Goal: Obtain resource: Download file/media

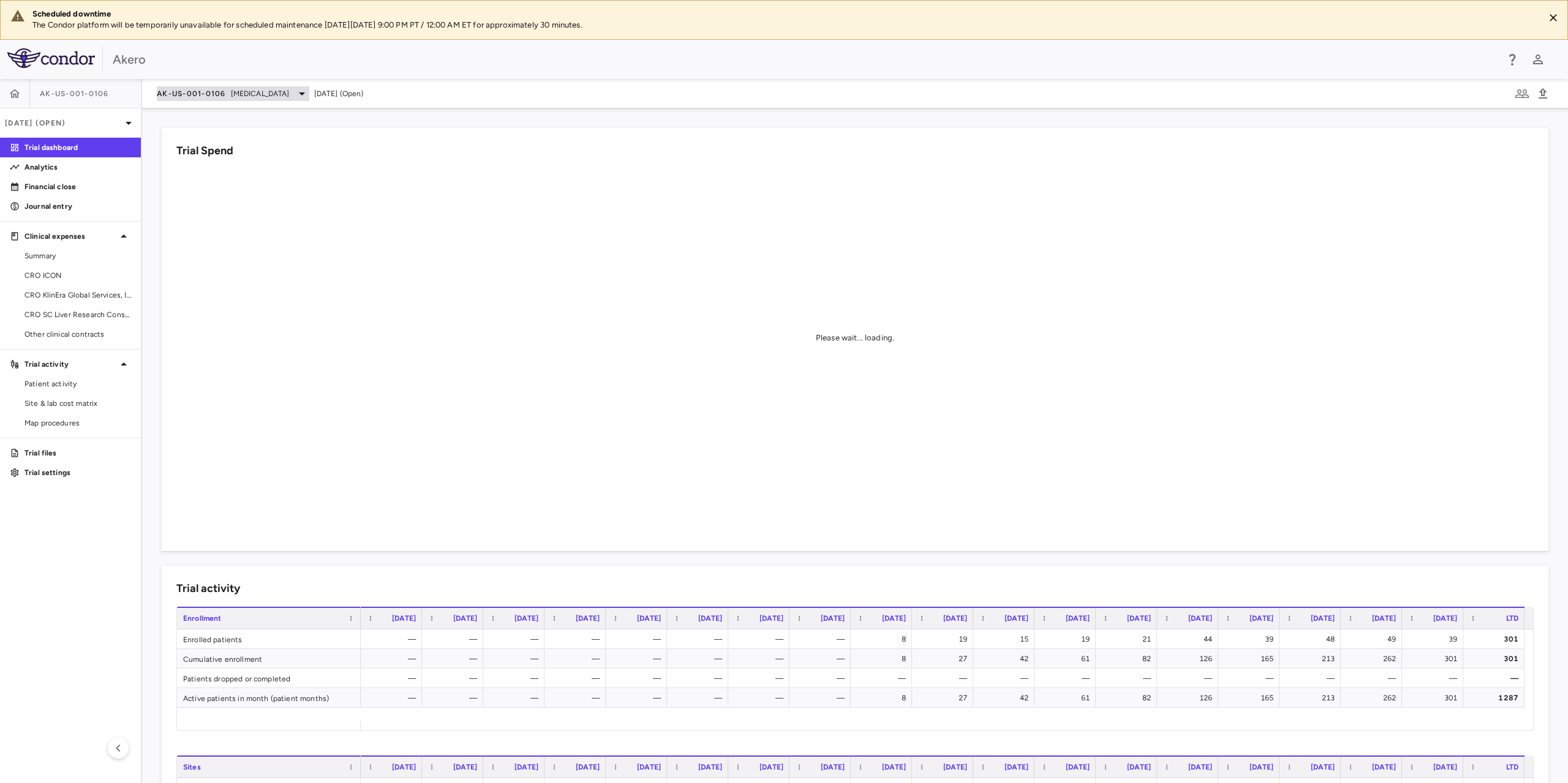
click at [257, 98] on span "Nonalcoholic Steatohepatitis" at bounding box center [260, 93] width 58 height 11
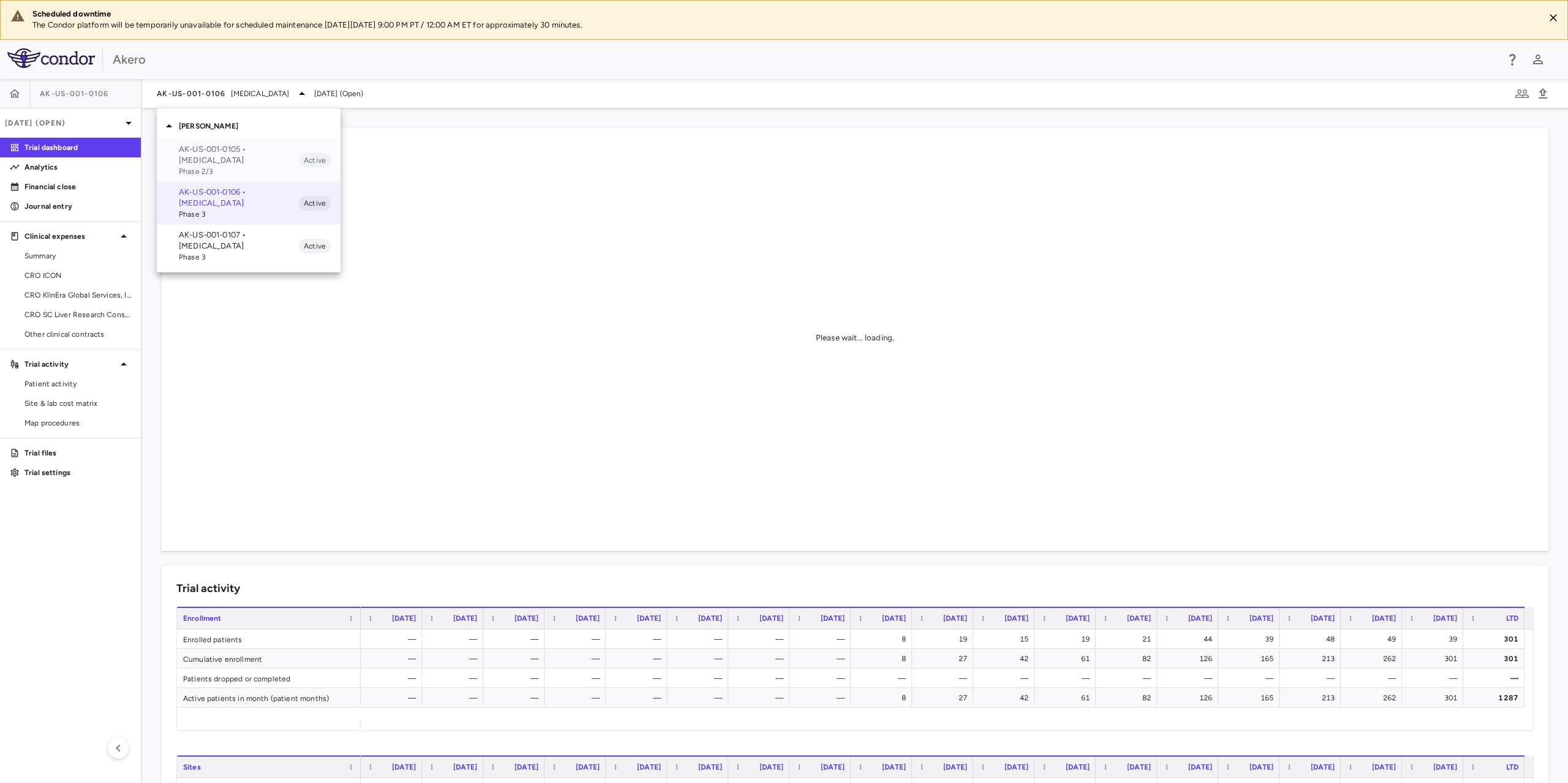
click at [255, 150] on p "AK-US-001-0105 • Nonalcoholic Steatohepatitis" at bounding box center [239, 155] width 120 height 22
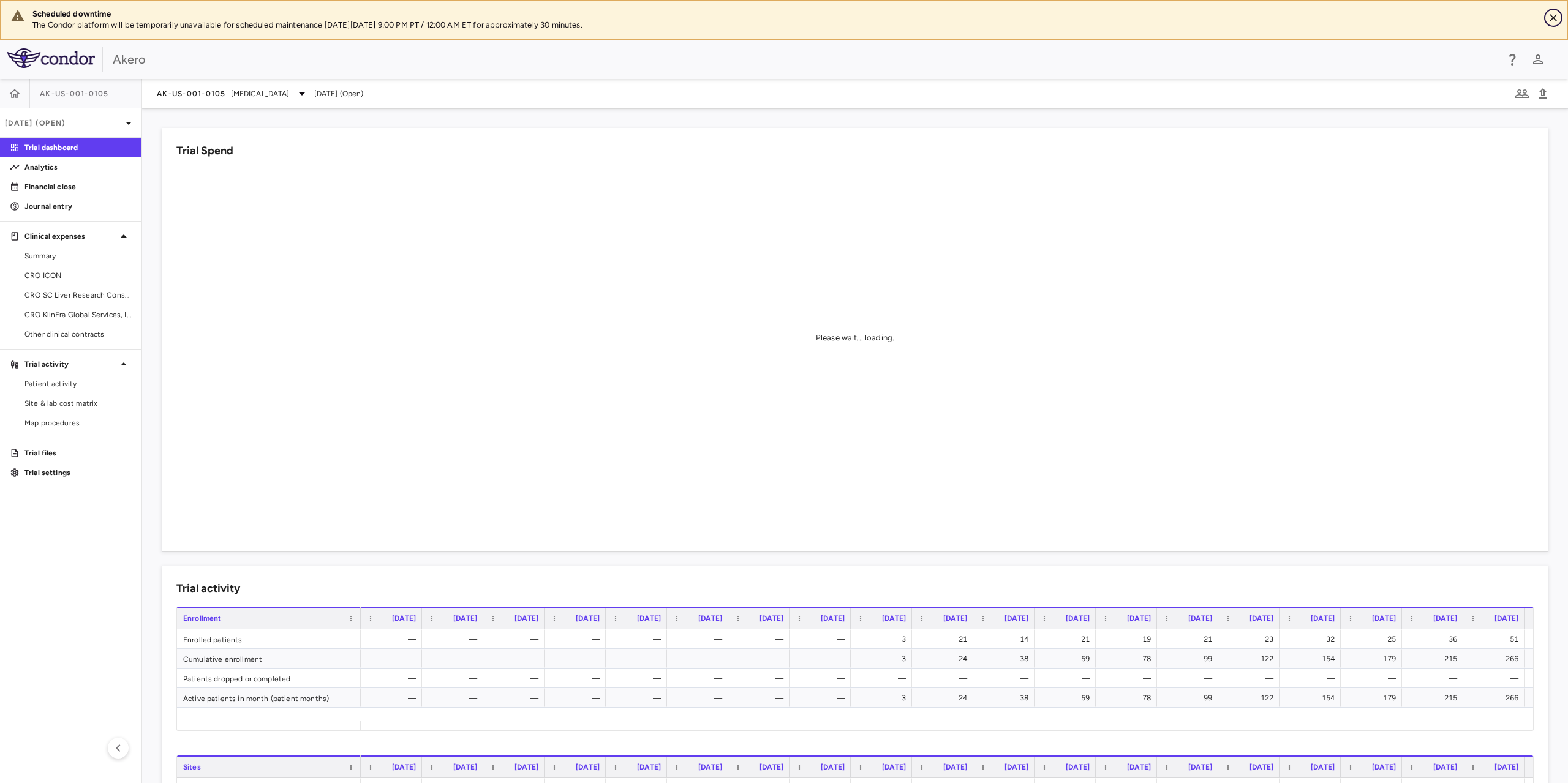
click at [1554, 16] on icon "Close" at bounding box center [1554, 18] width 12 height 12
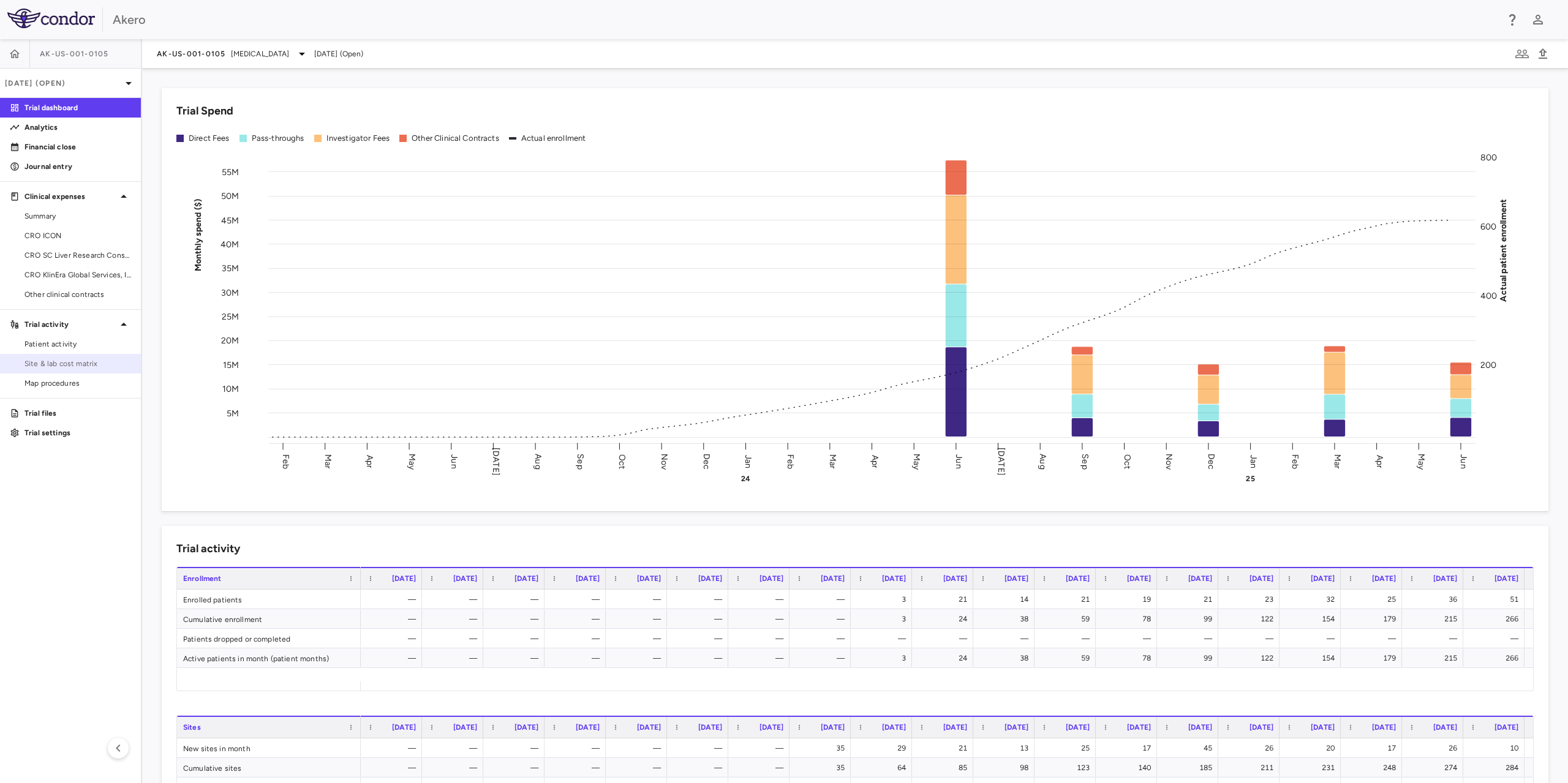
click at [58, 360] on span "Site & lab cost matrix" at bounding box center [77, 364] width 107 height 11
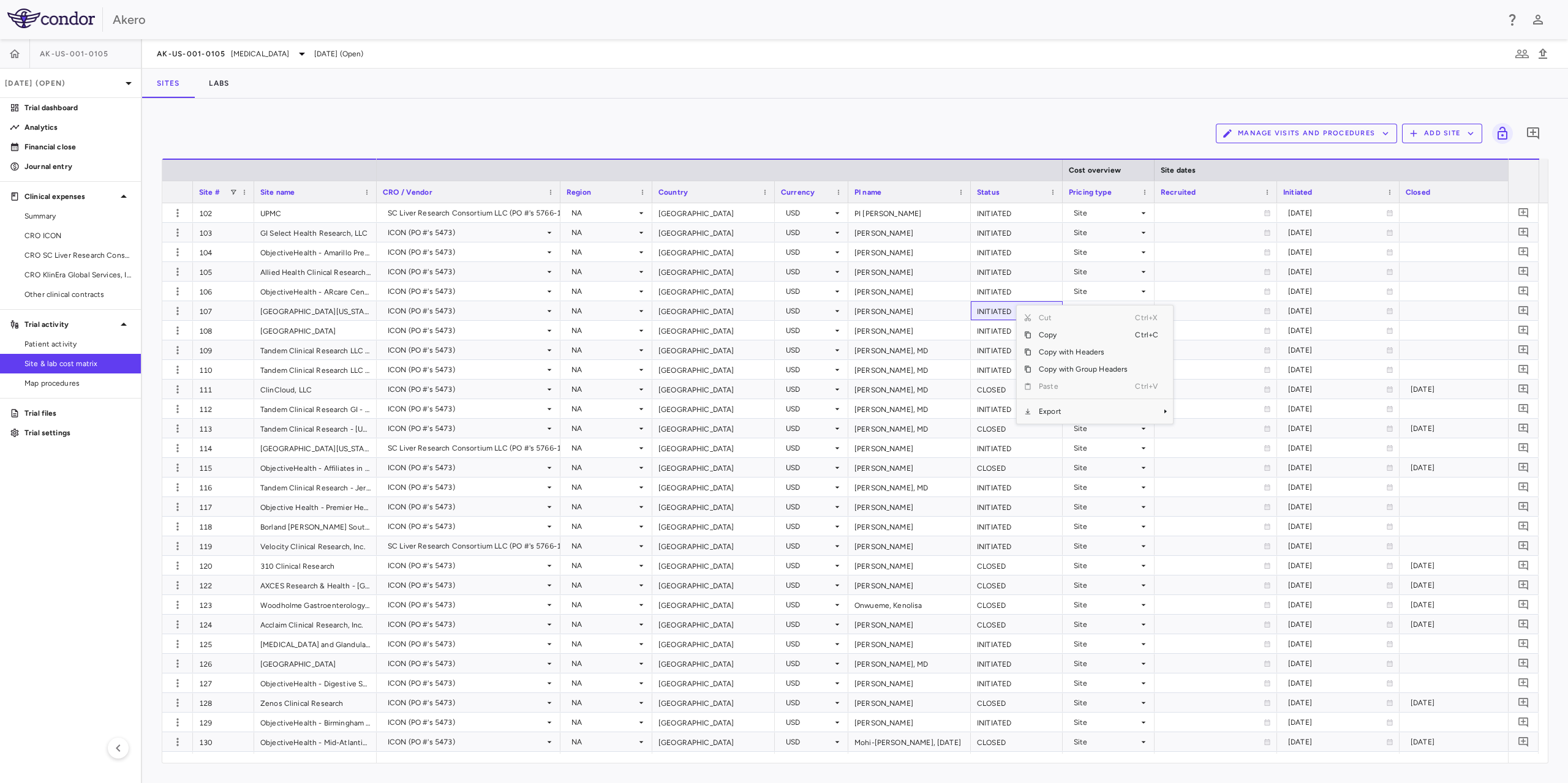
click at [1063, 411] on span "Export" at bounding box center [1083, 411] width 104 height 17
click at [1210, 437] on span "Excel Export" at bounding box center [1214, 433] width 58 height 17
